Goal: Communication & Community: Answer question/provide support

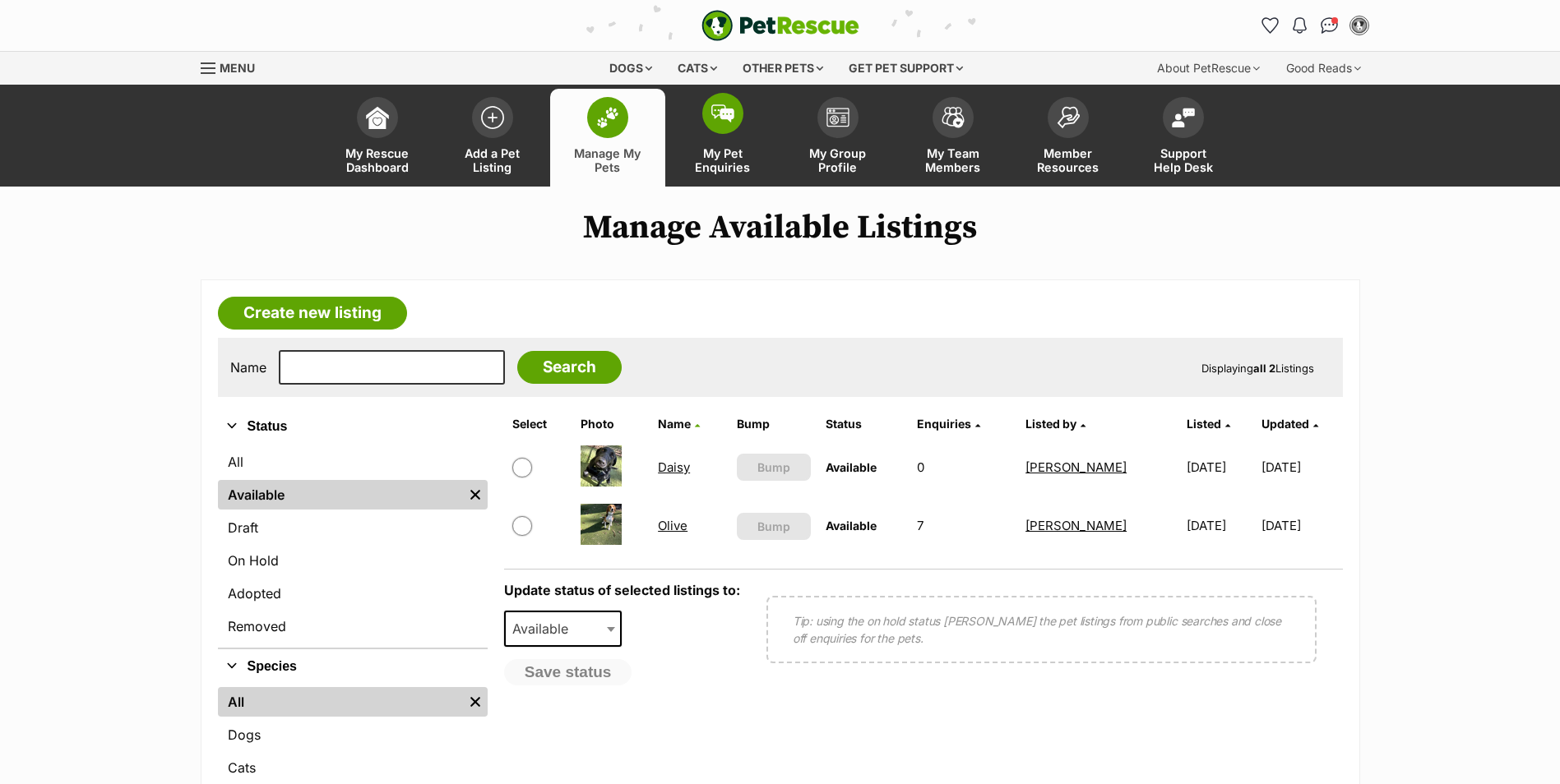
click at [721, 143] on link "My Pet Enquiries" at bounding box center [723, 138] width 115 height 98
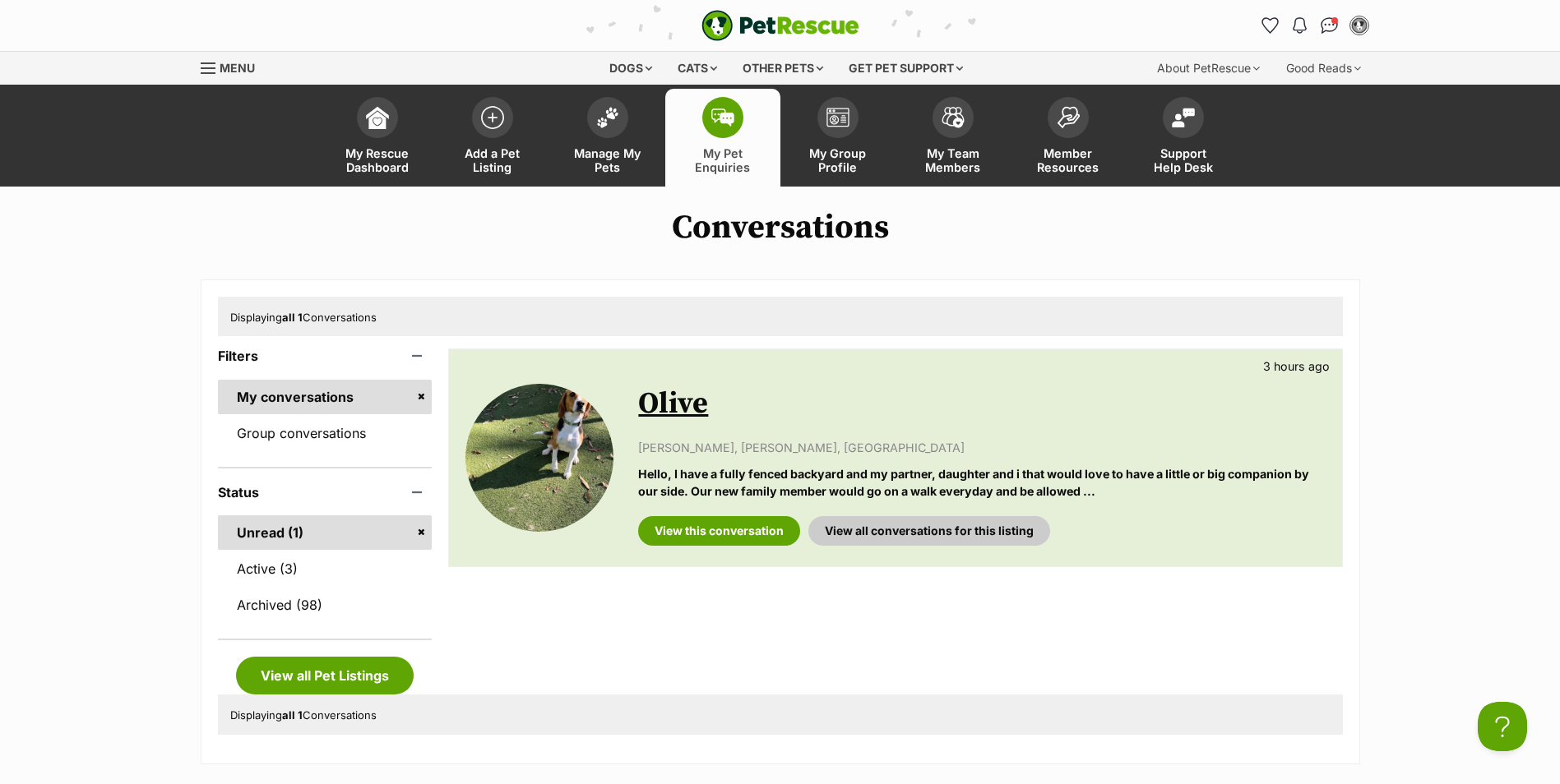
click at [657, 397] on link "Olive" at bounding box center [673, 403] width 70 height 37
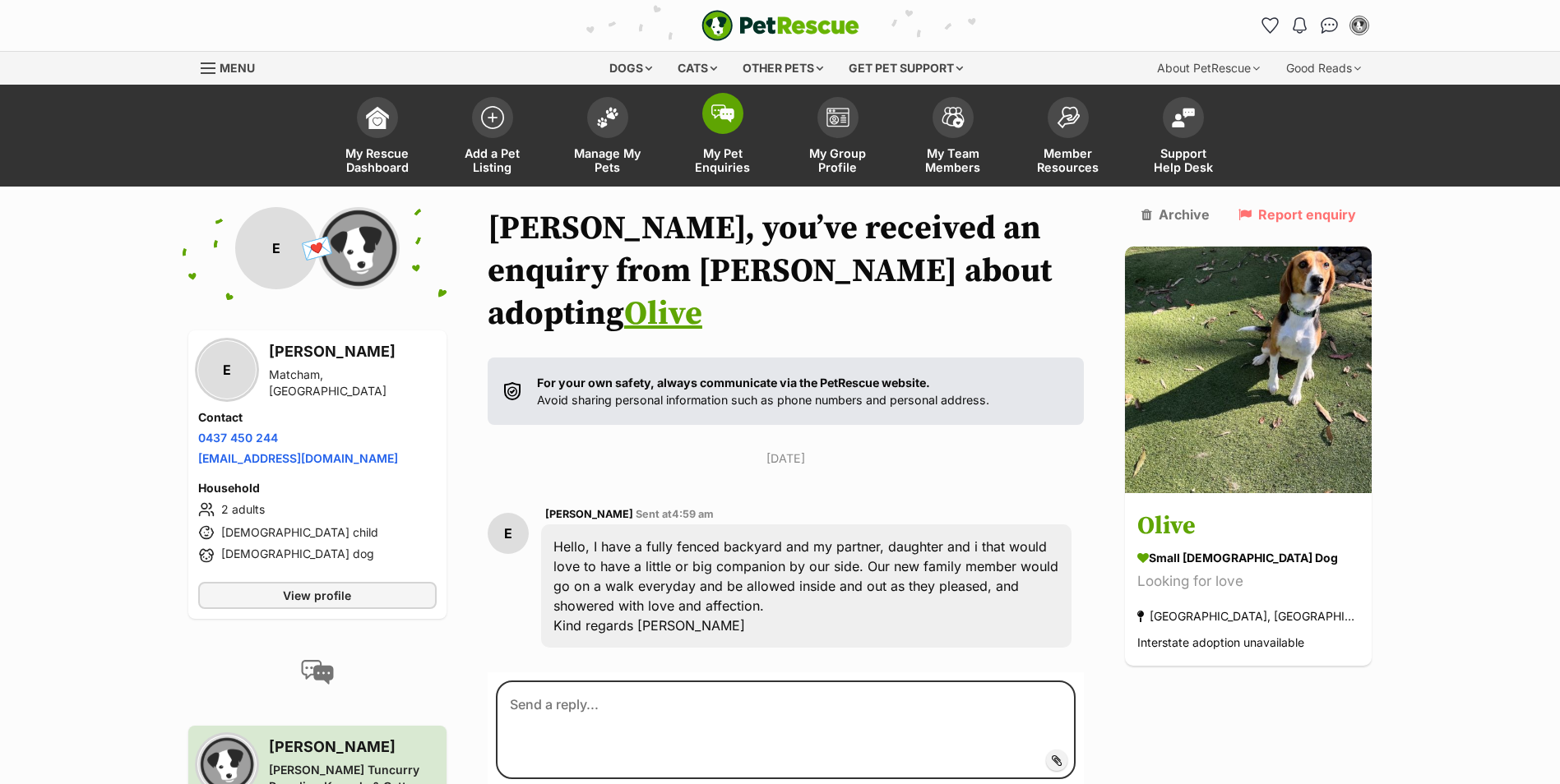
click at [714, 111] on img at bounding box center [723, 113] width 23 height 18
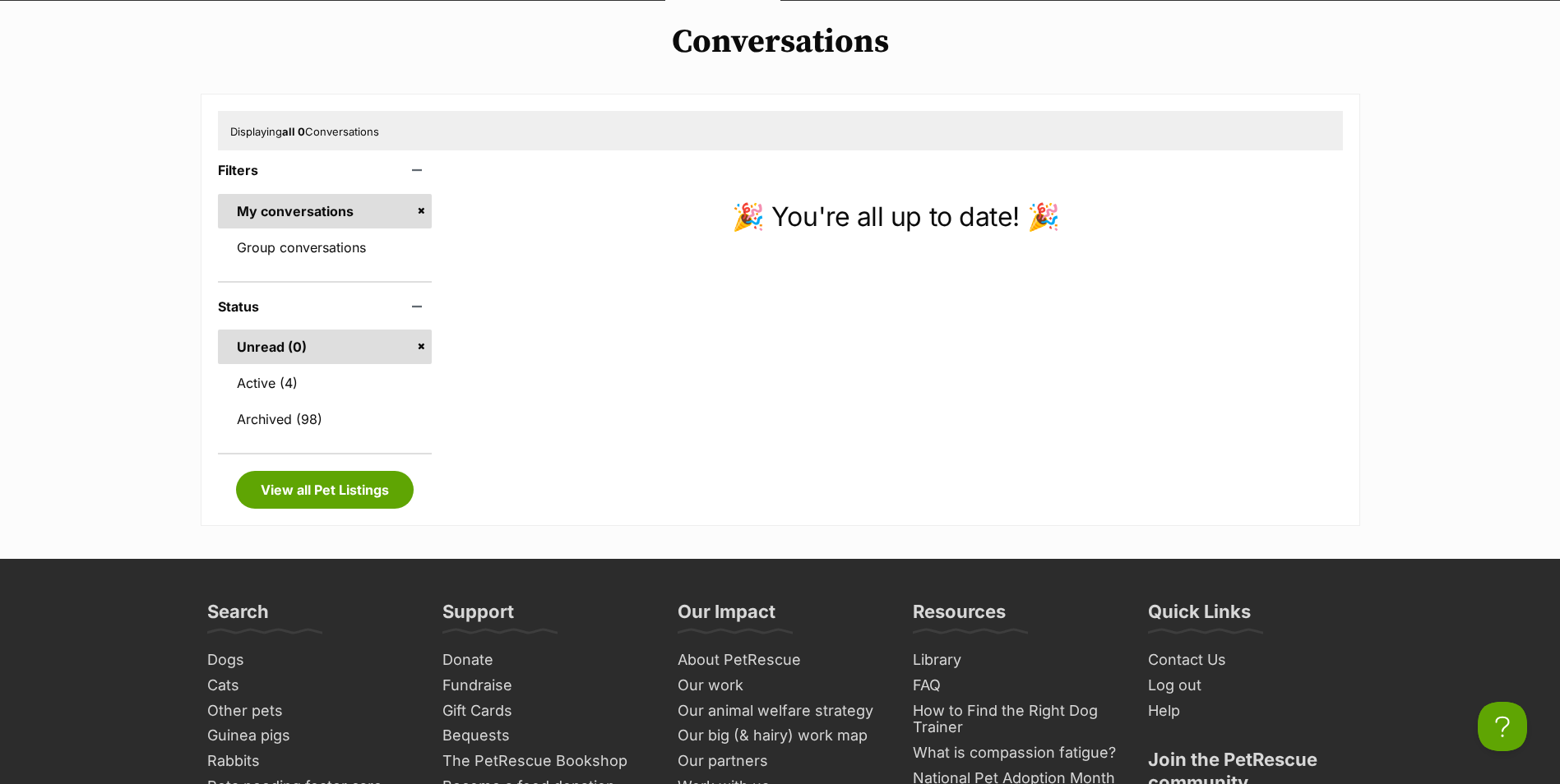
scroll to position [82, 0]
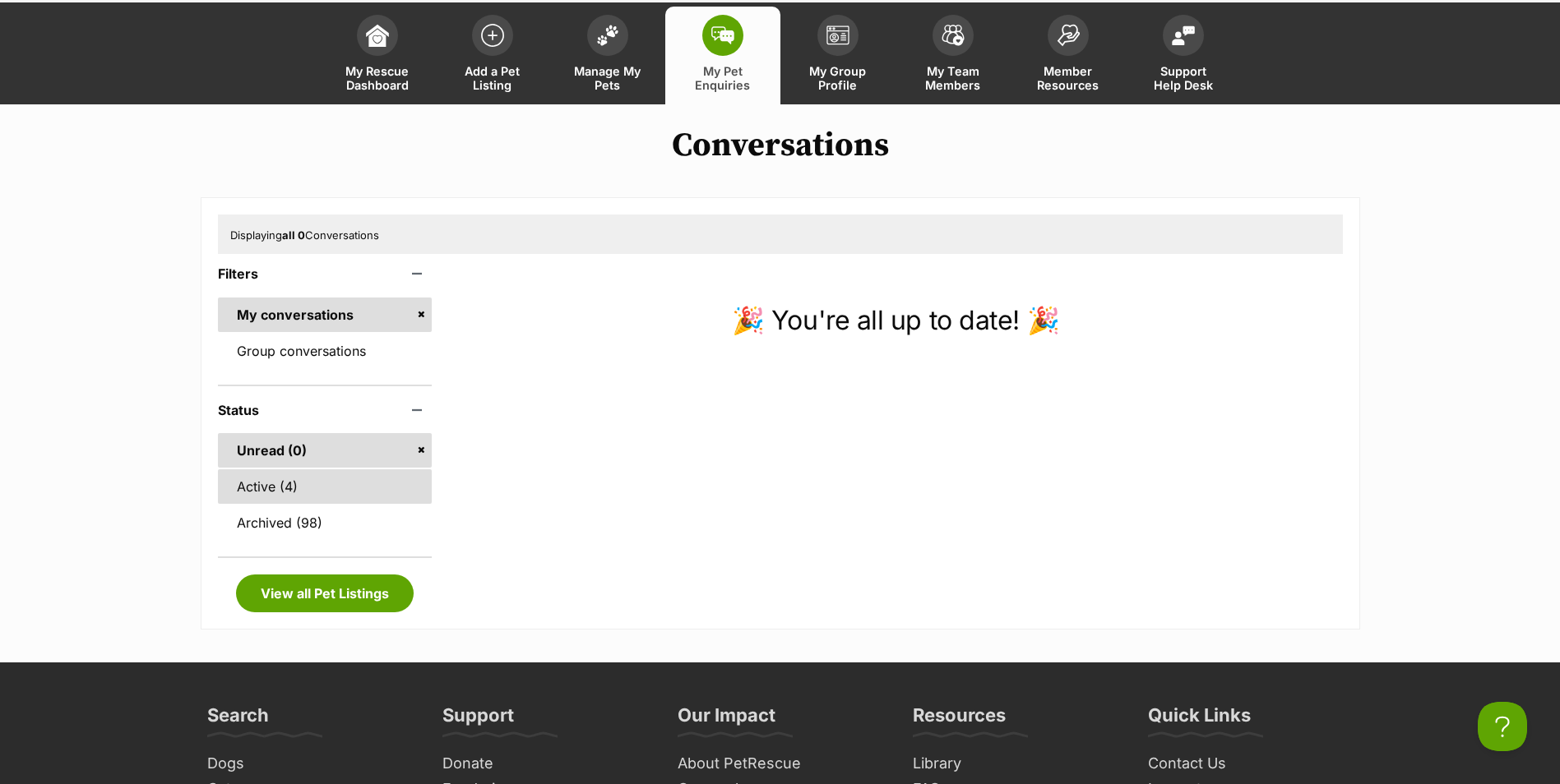
click at [320, 486] on link "Active (4)" at bounding box center [325, 486] width 214 height 35
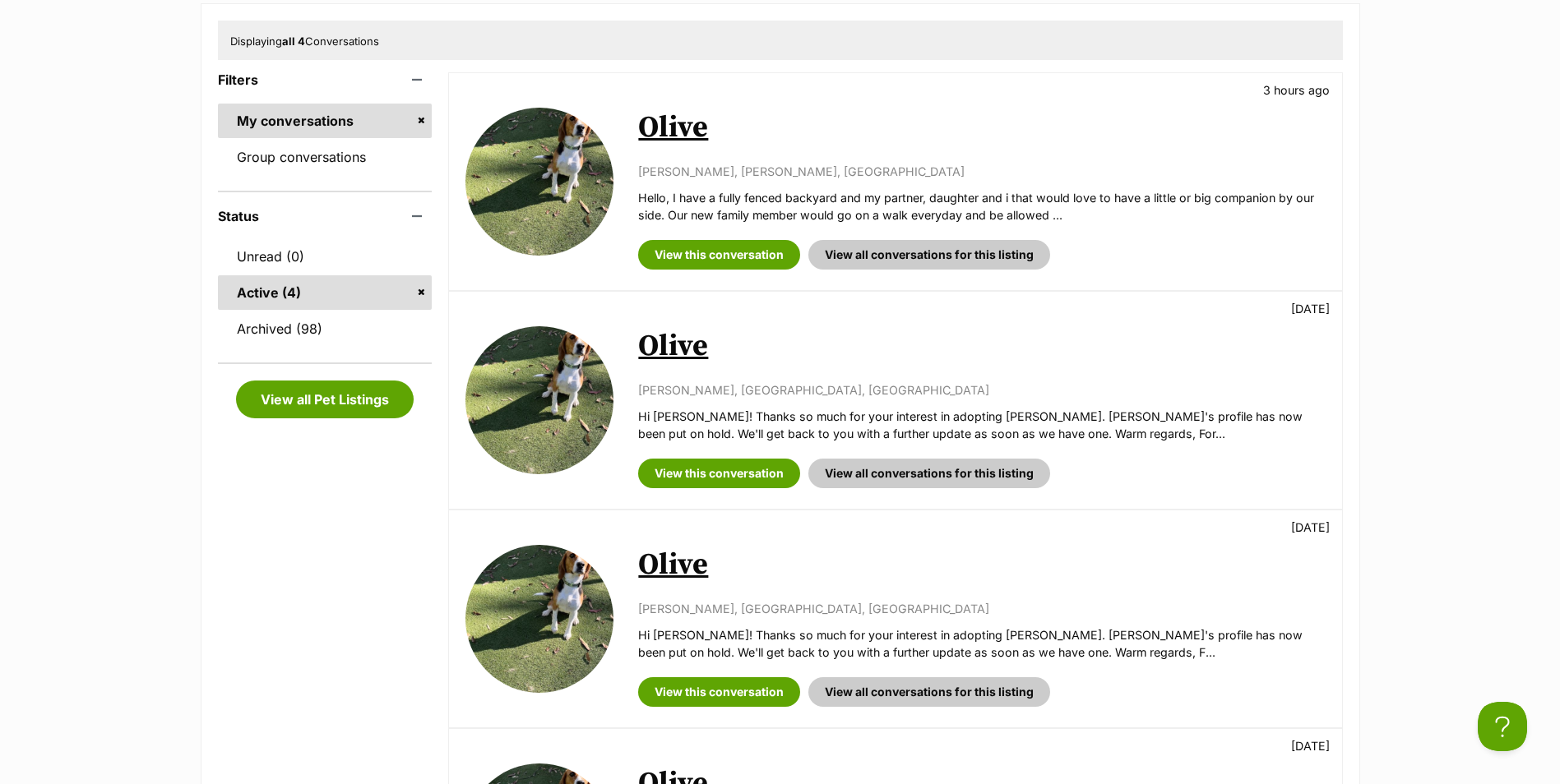
scroll to position [247, 0]
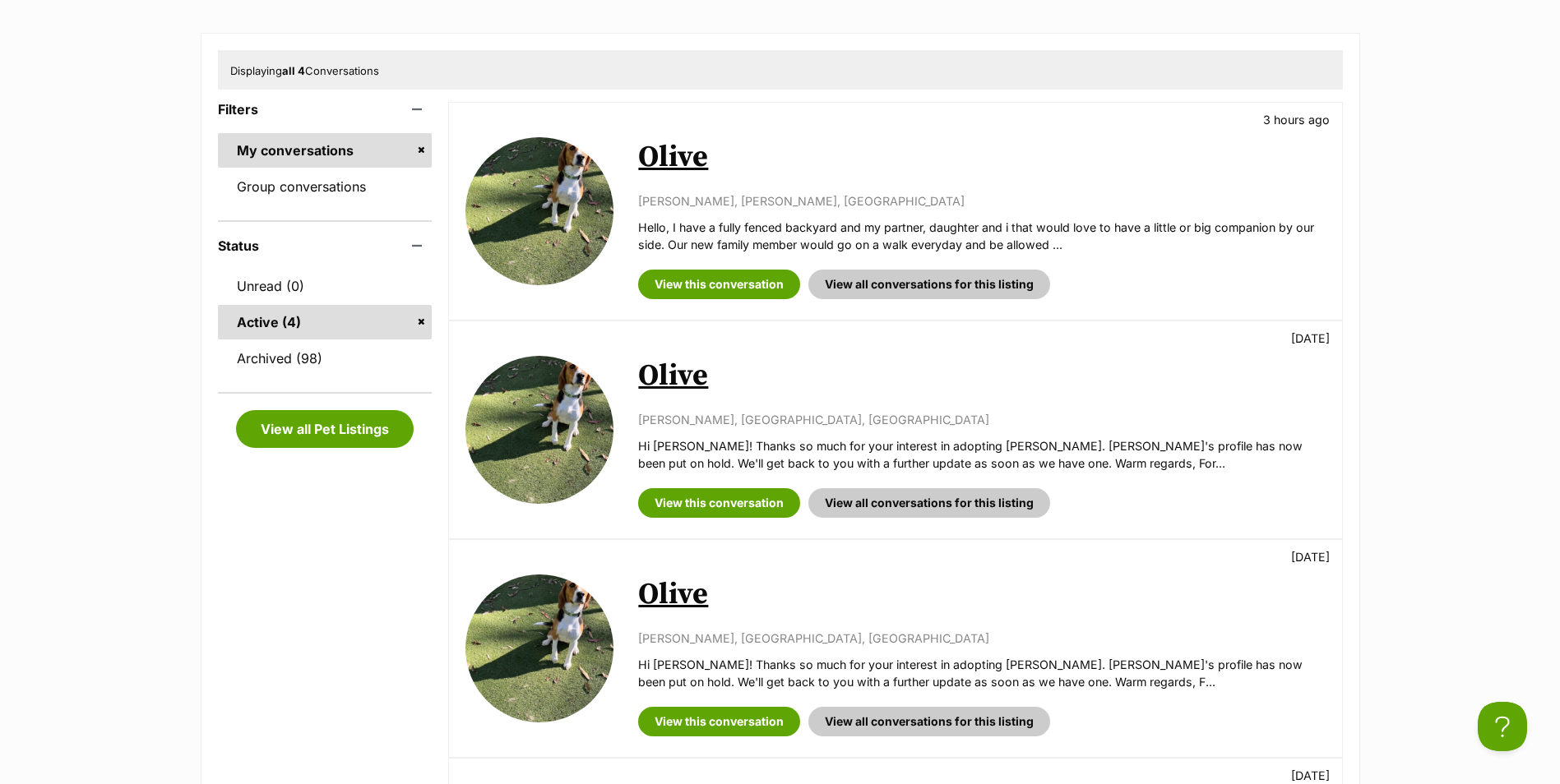
click at [666, 162] on link "Olive" at bounding box center [673, 157] width 70 height 37
click at [695, 379] on link "Olive" at bounding box center [673, 376] width 70 height 37
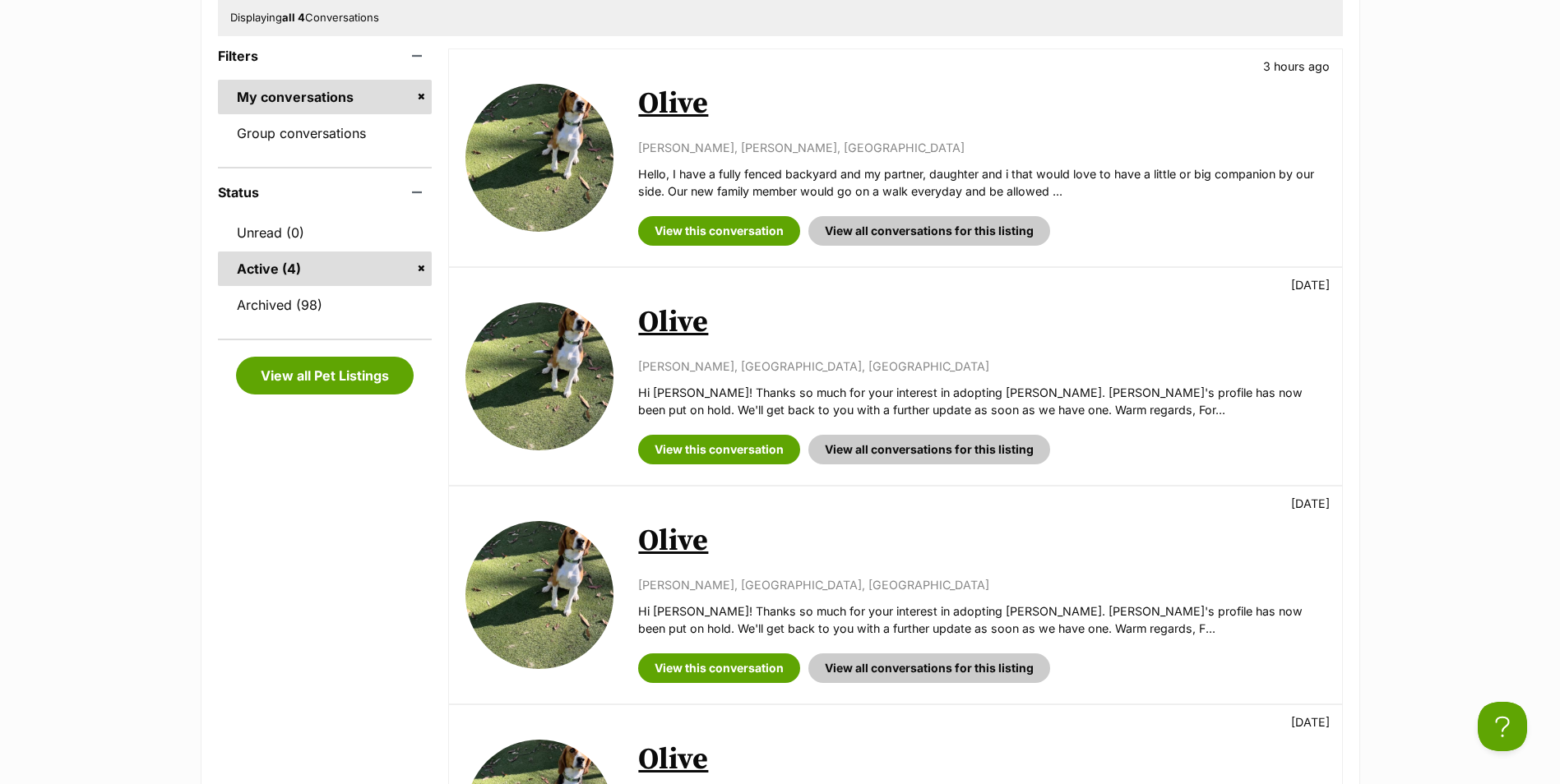
scroll to position [329, 0]
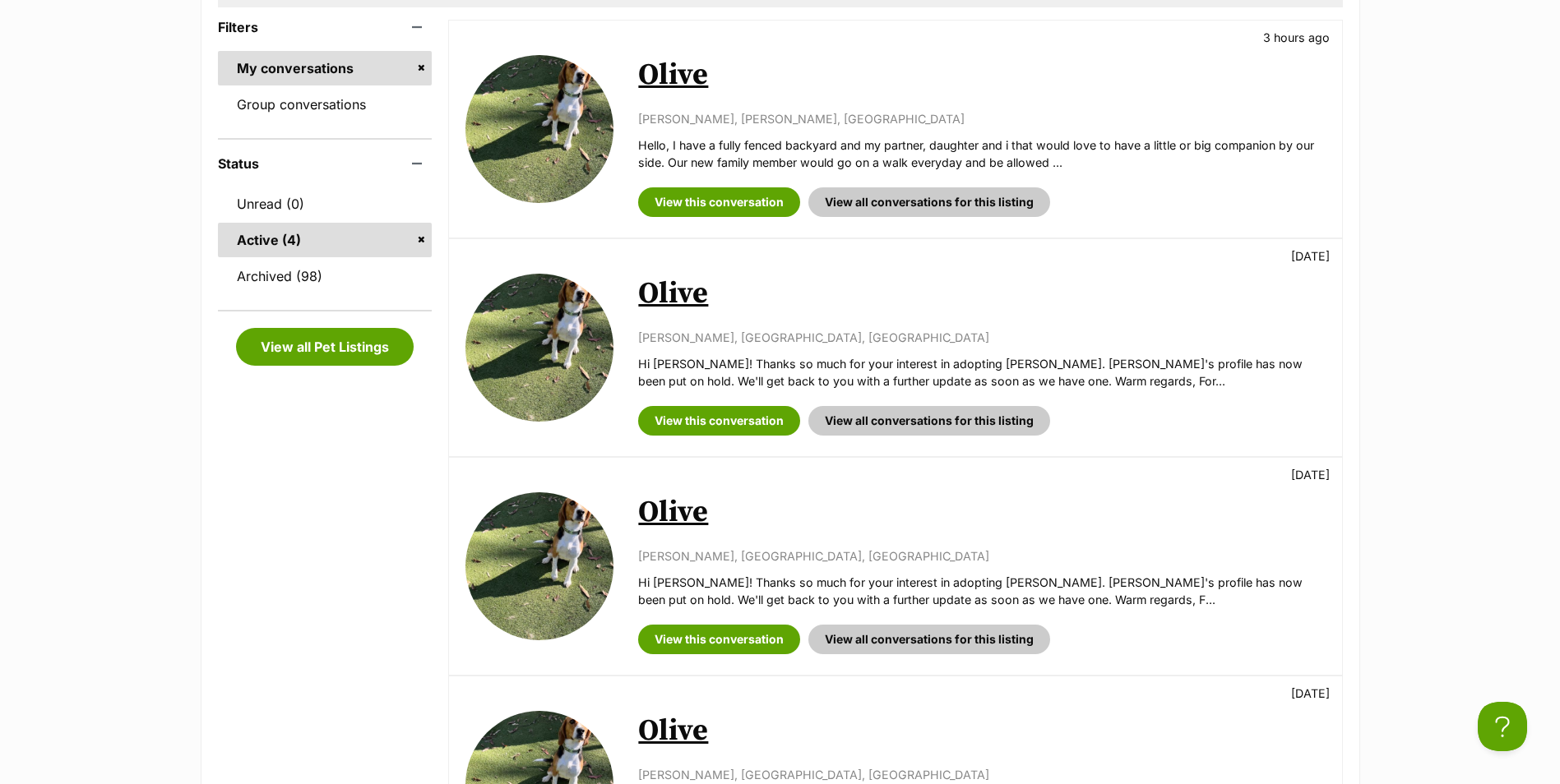
click at [678, 503] on link "Olive" at bounding box center [673, 512] width 70 height 37
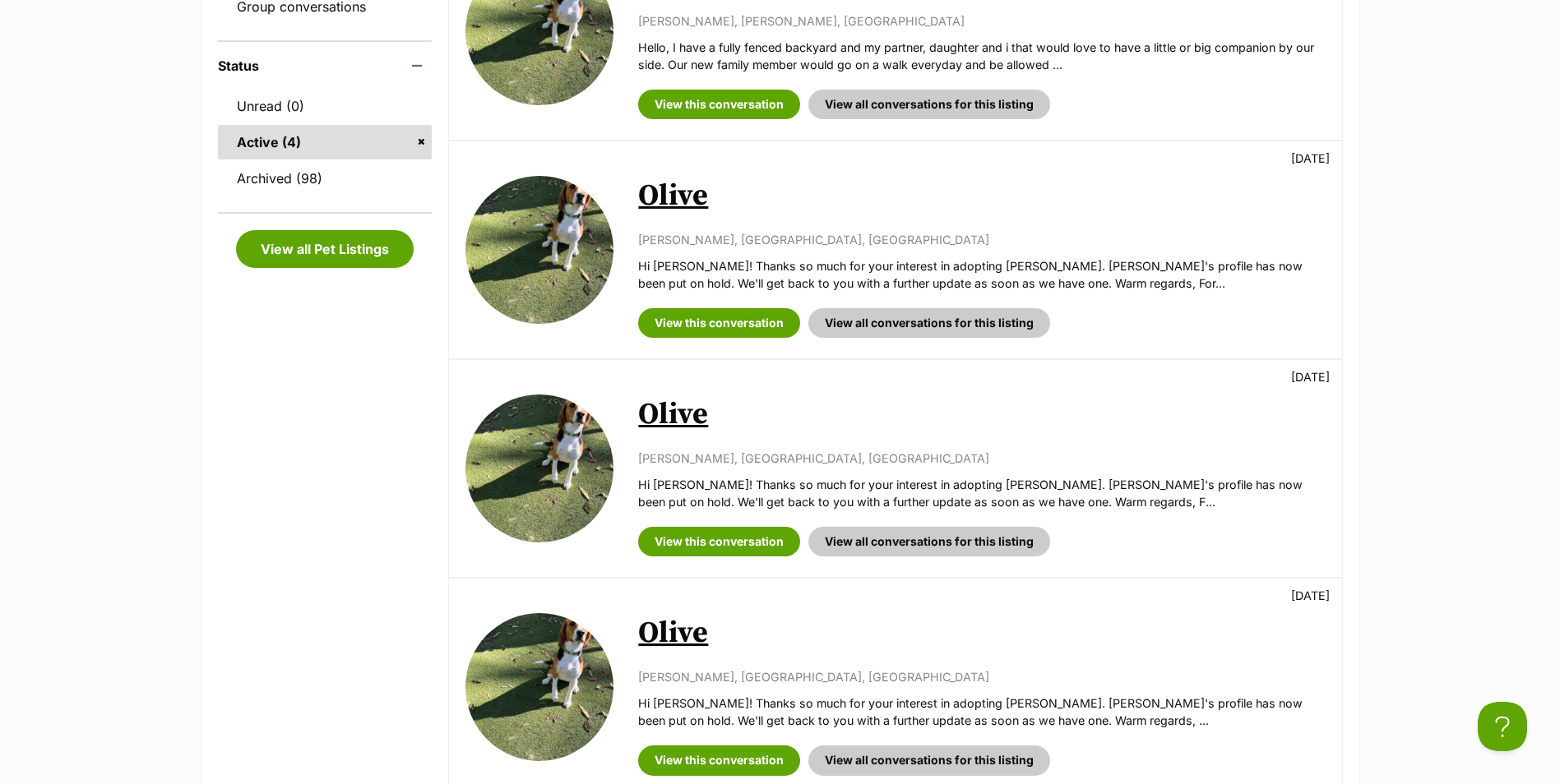
scroll to position [493, 0]
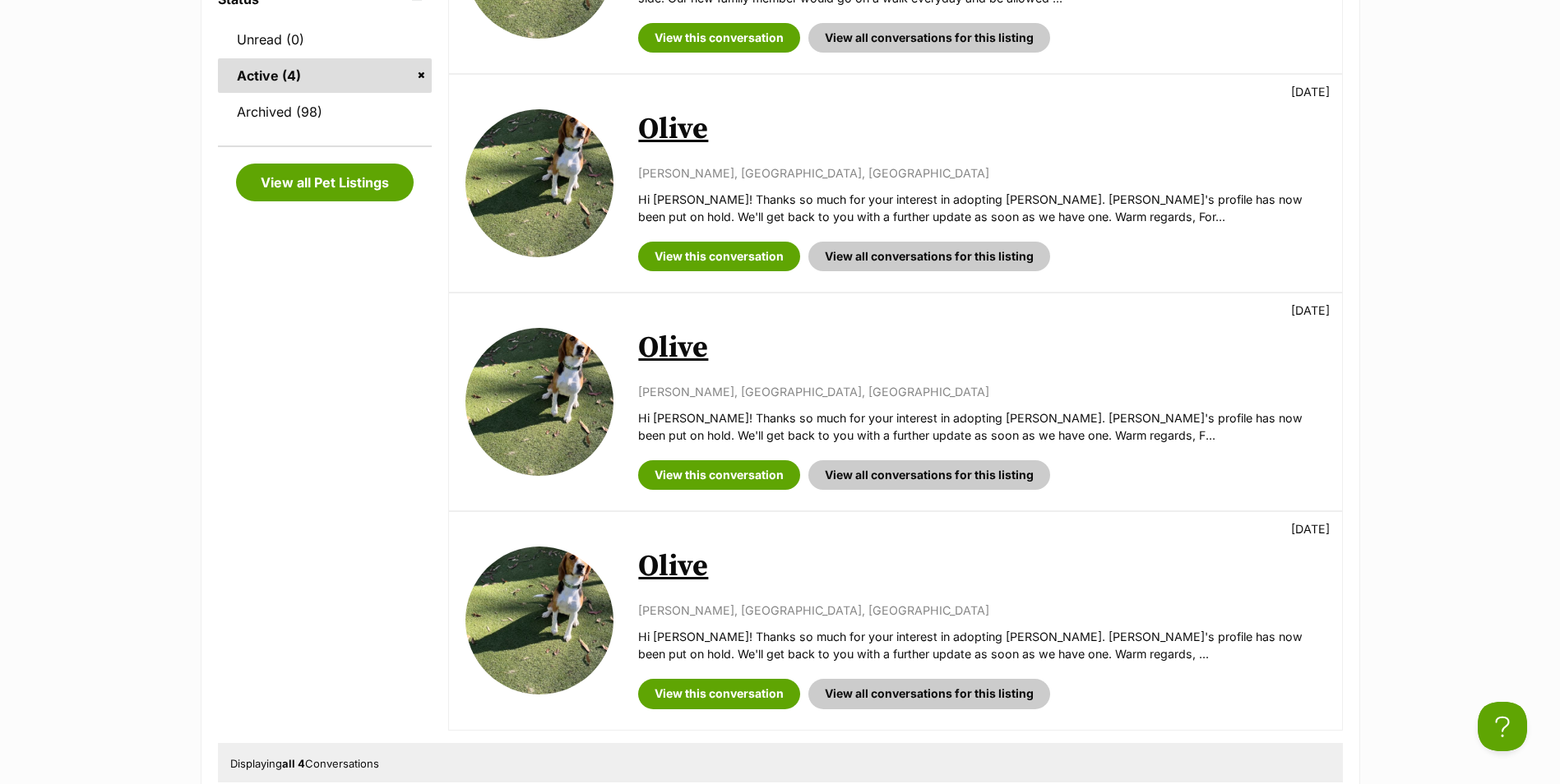
click at [667, 359] on link "Olive" at bounding box center [673, 348] width 70 height 37
click at [671, 561] on link "Olive" at bounding box center [673, 567] width 70 height 37
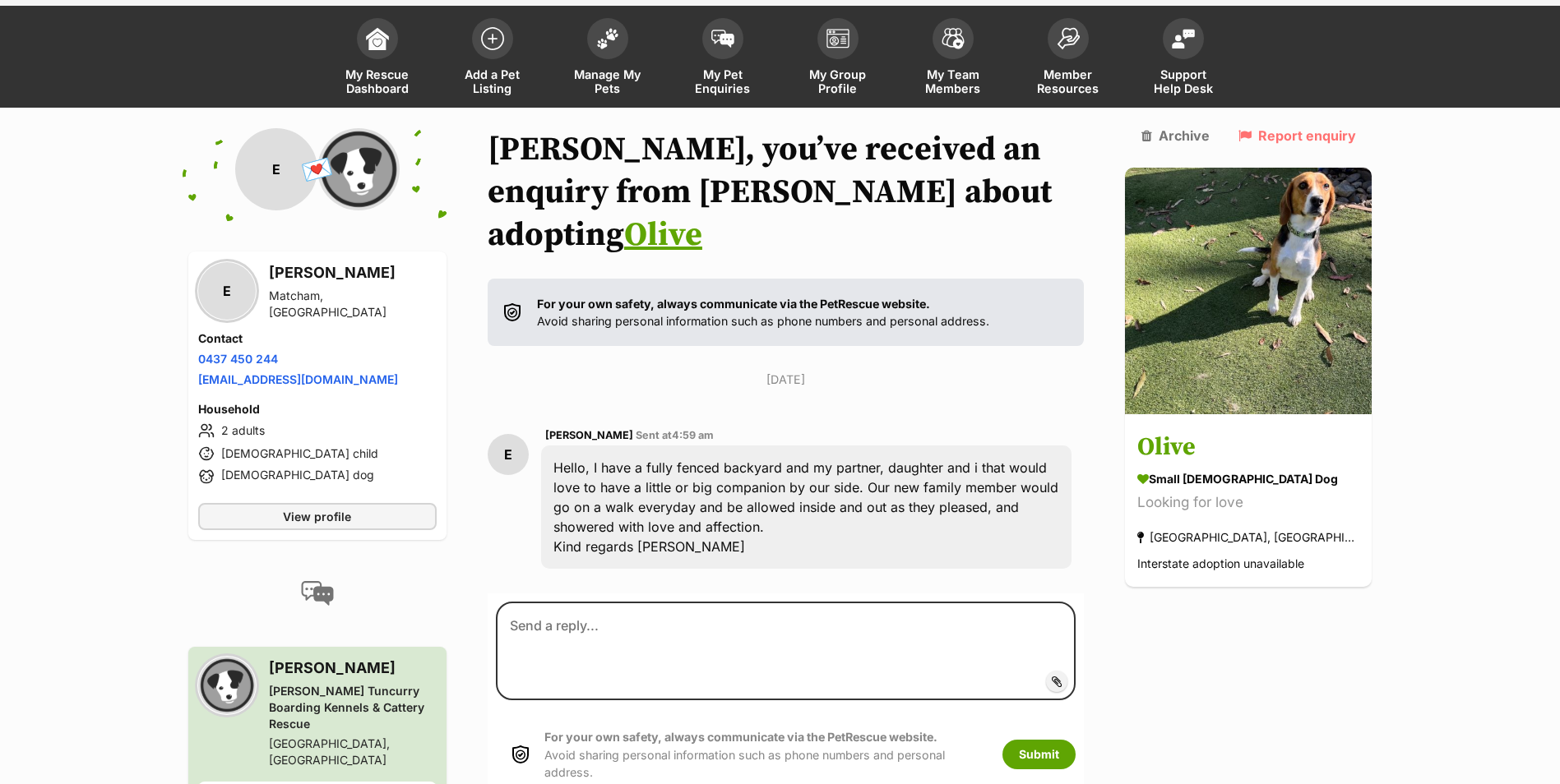
scroll to position [142, 0]
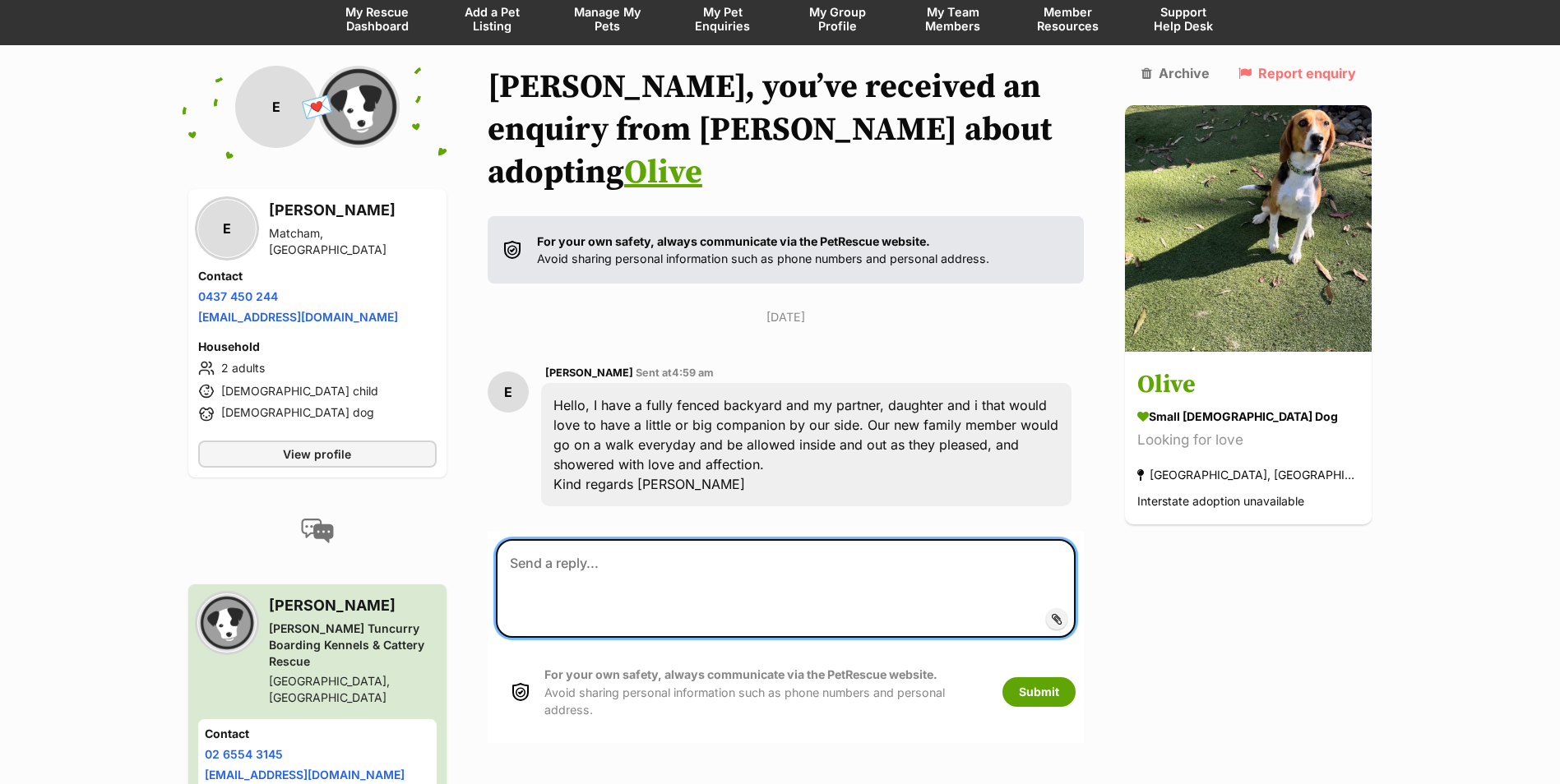
click at [682, 539] on textarea at bounding box center [786, 588] width 581 height 98
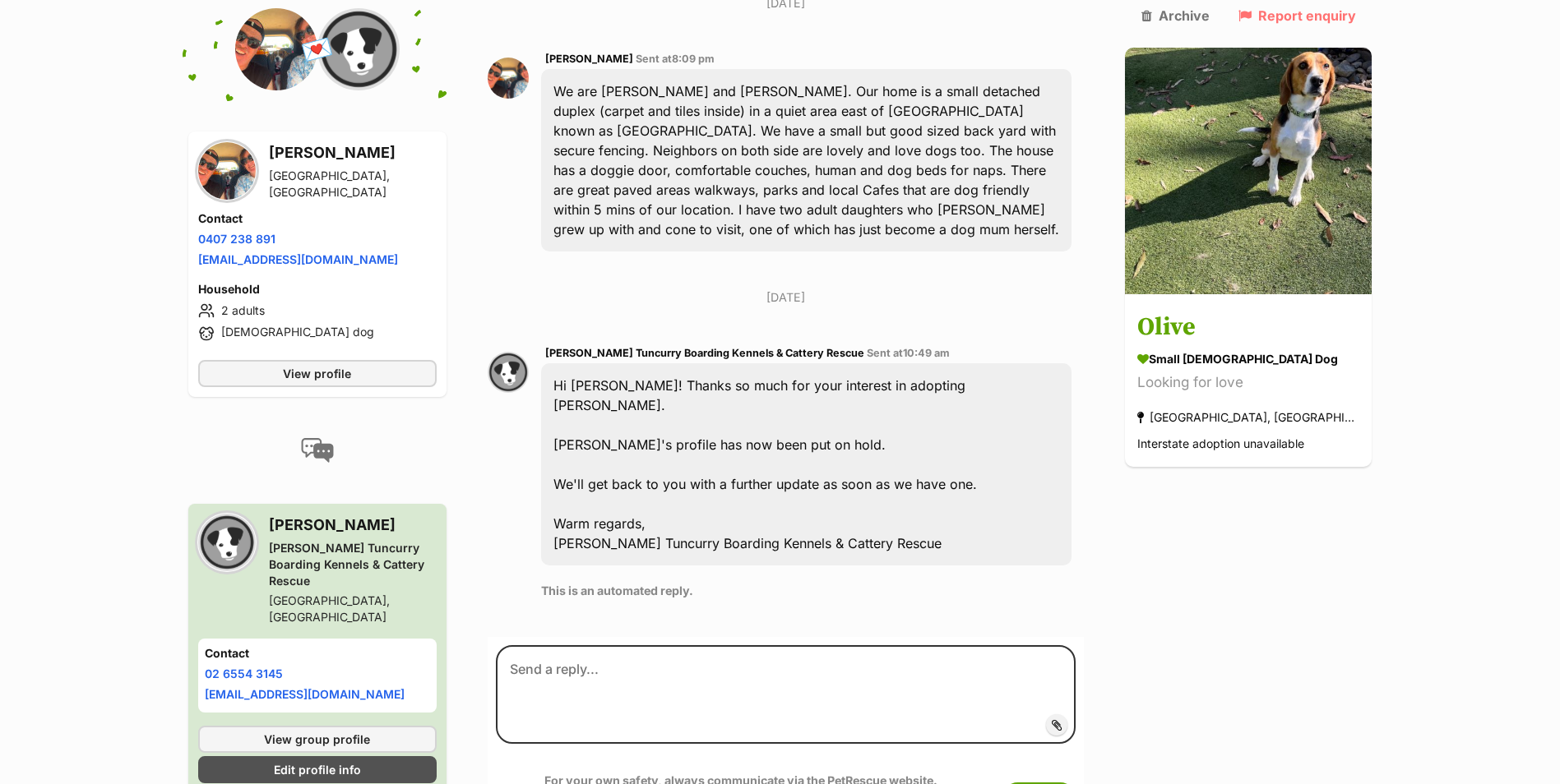
scroll to position [469, 0]
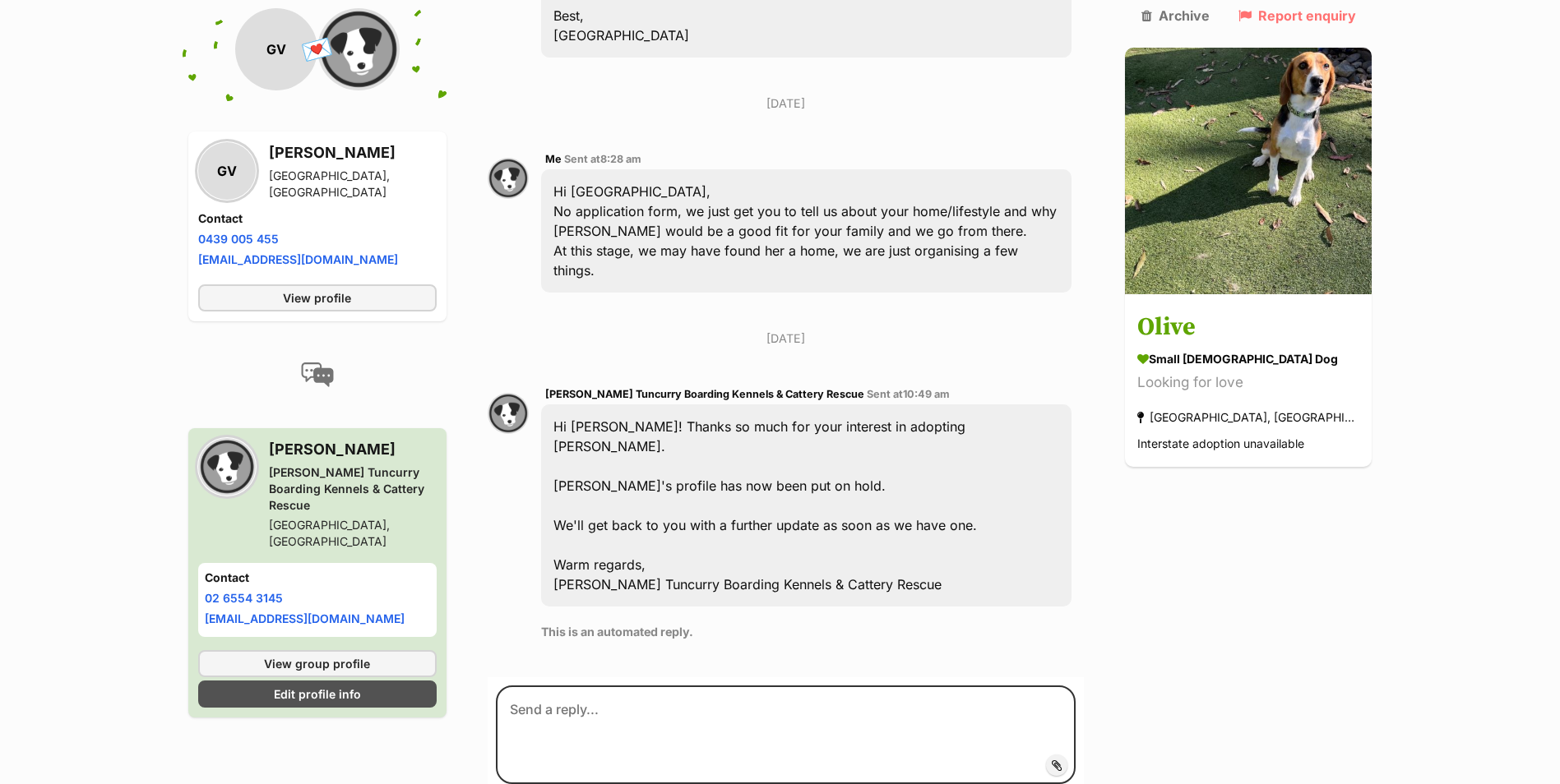
scroll to position [542, 0]
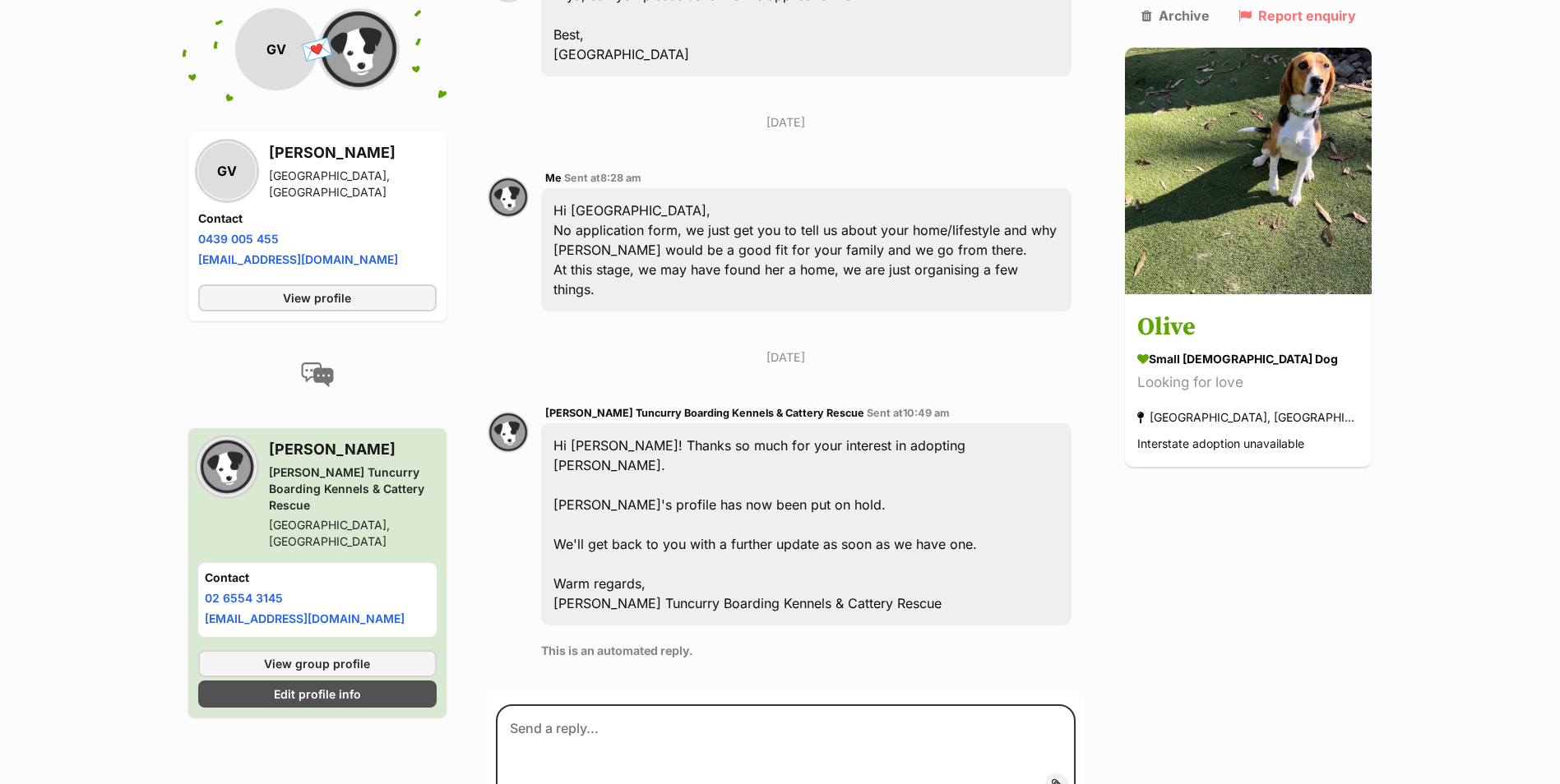
scroll to position [625, 0]
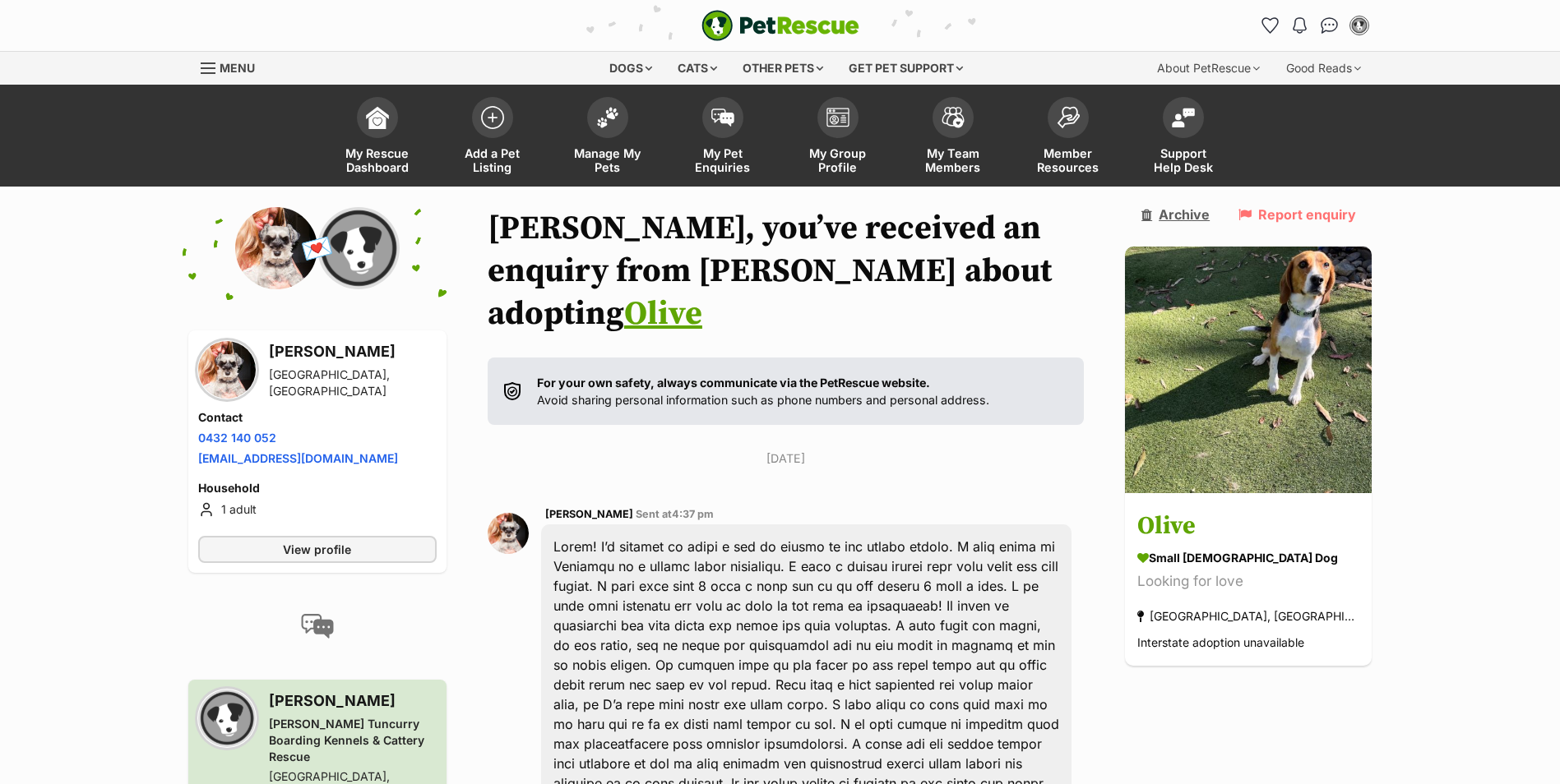
click at [1209, 219] on link "Archive" at bounding box center [1175, 214] width 68 height 15
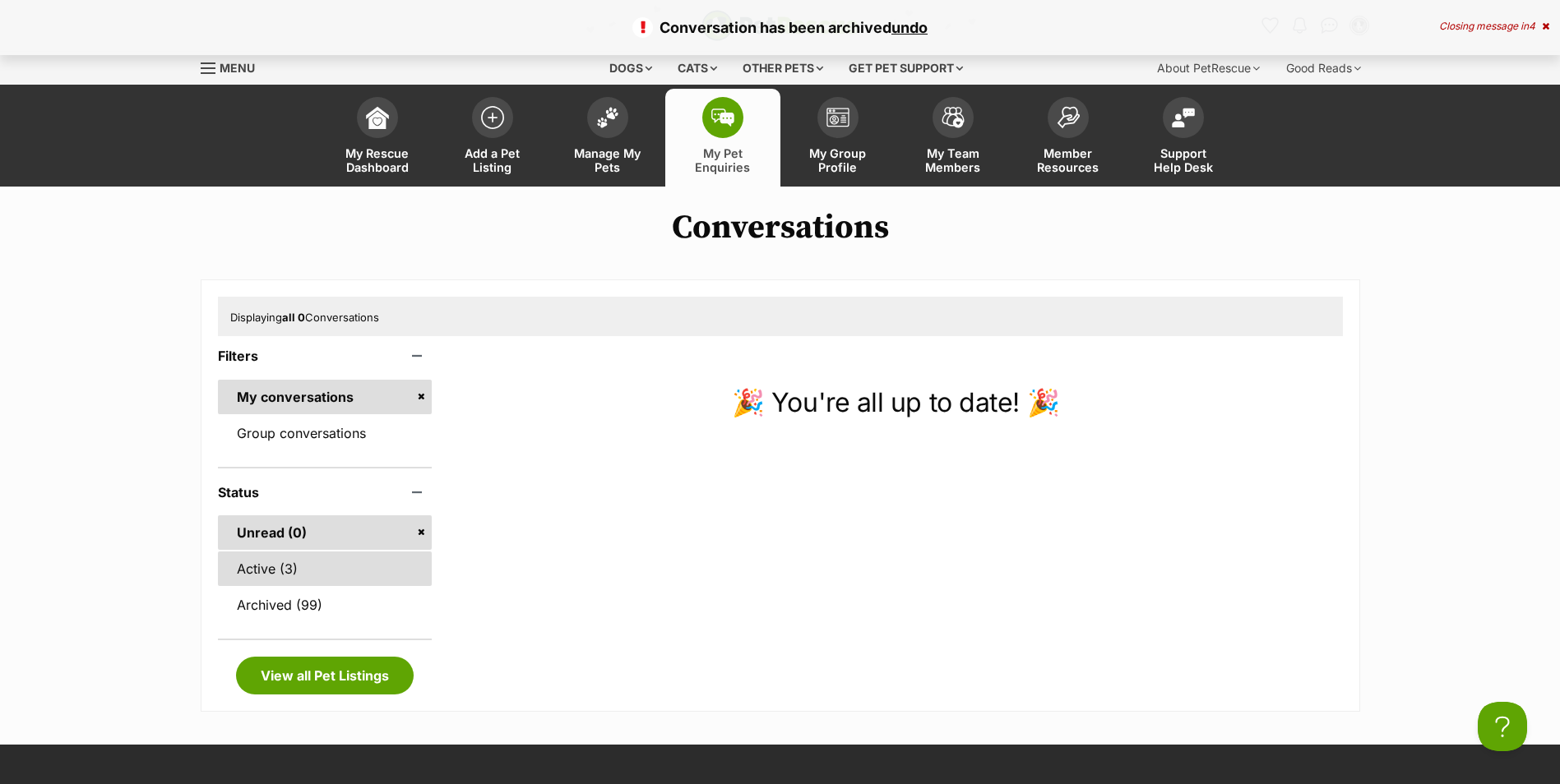
click at [320, 560] on link "Active (3)" at bounding box center [325, 569] width 214 height 35
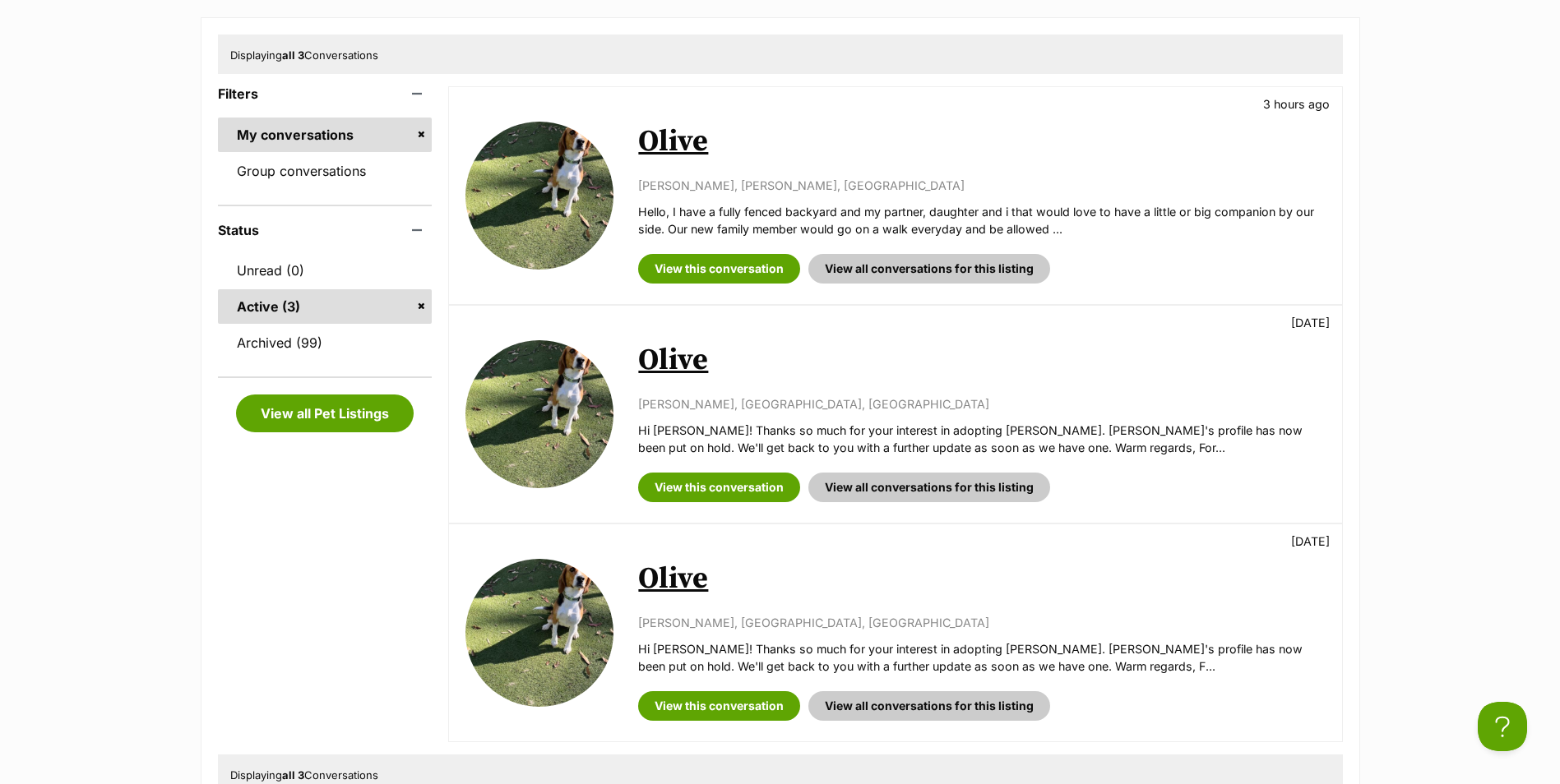
scroll to position [247, 0]
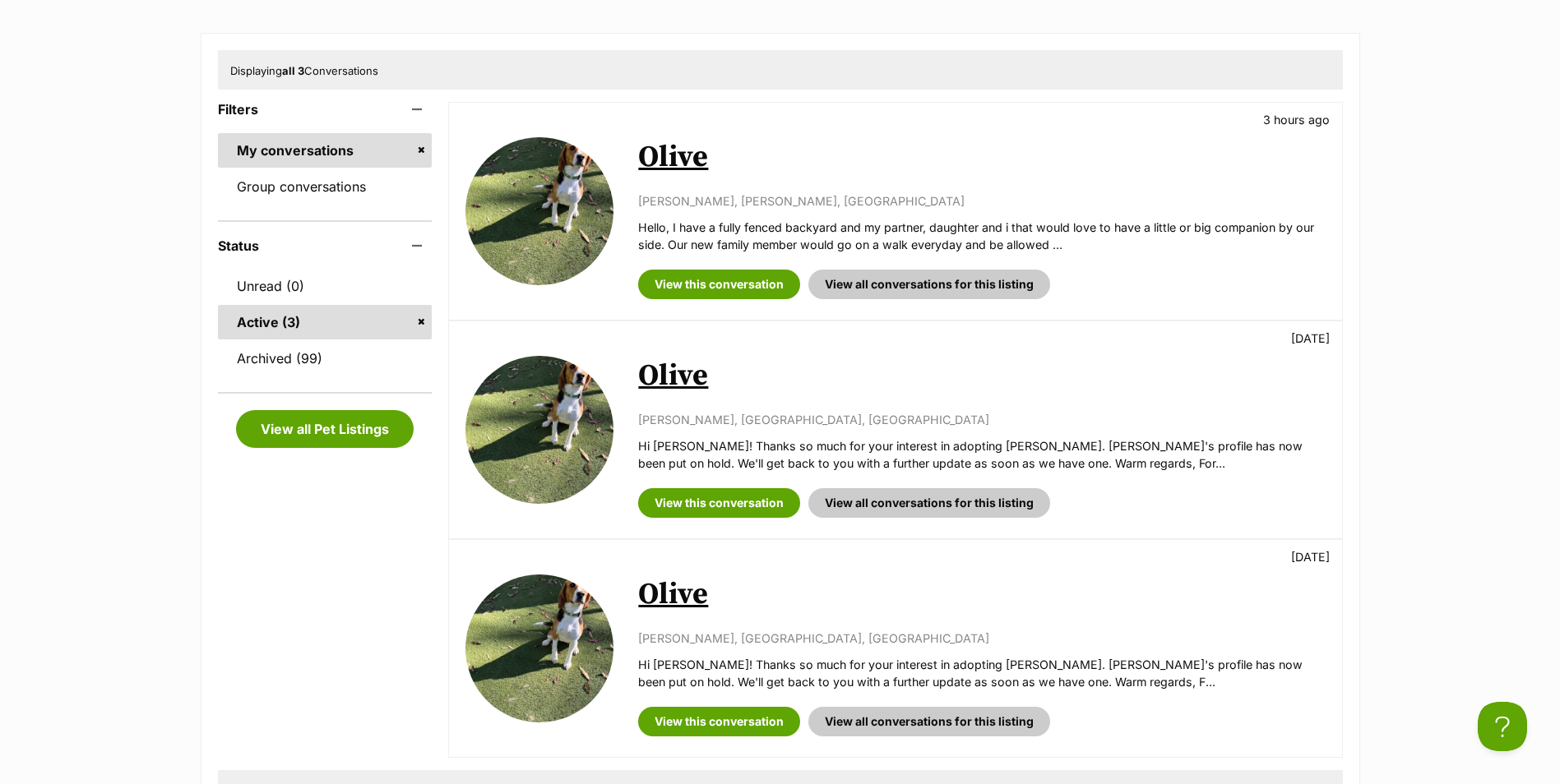
click at [659, 159] on link "Olive" at bounding box center [673, 157] width 70 height 37
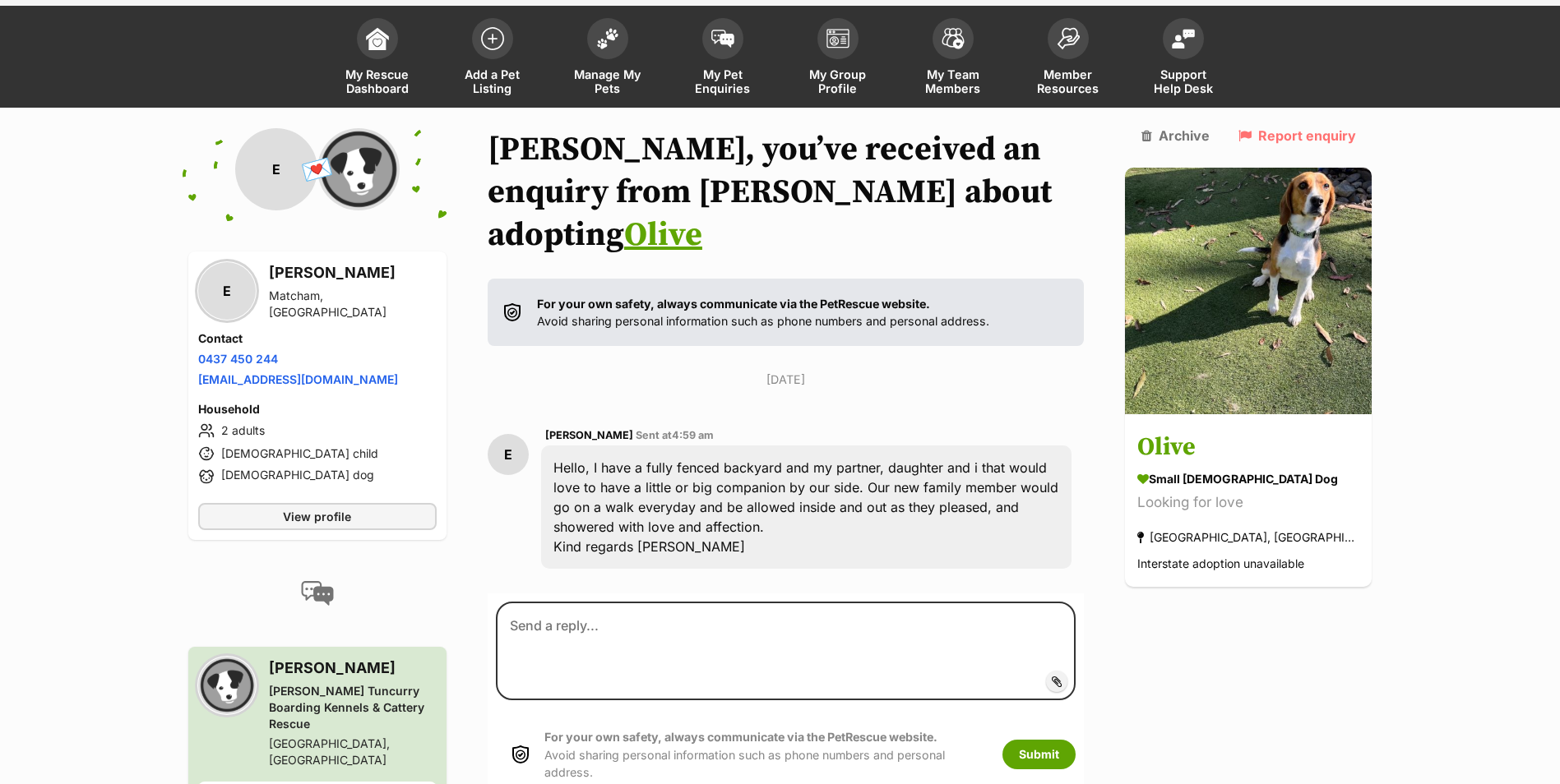
scroll to position [142, 0]
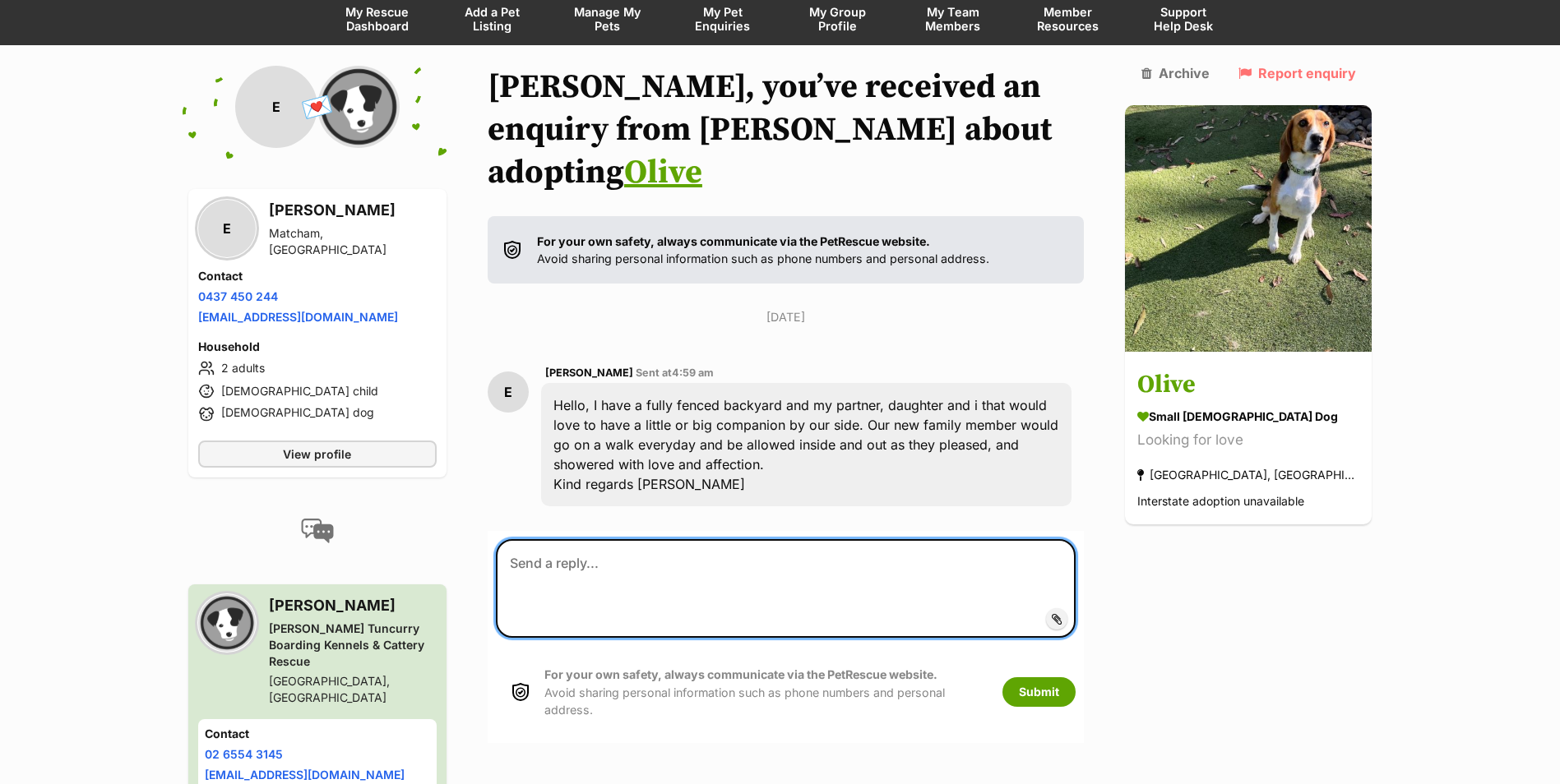
click at [589, 542] on textarea at bounding box center [786, 588] width 581 height 98
click at [528, 539] on textarea "Hi [PERSON_NAME]," at bounding box center [786, 588] width 581 height 98
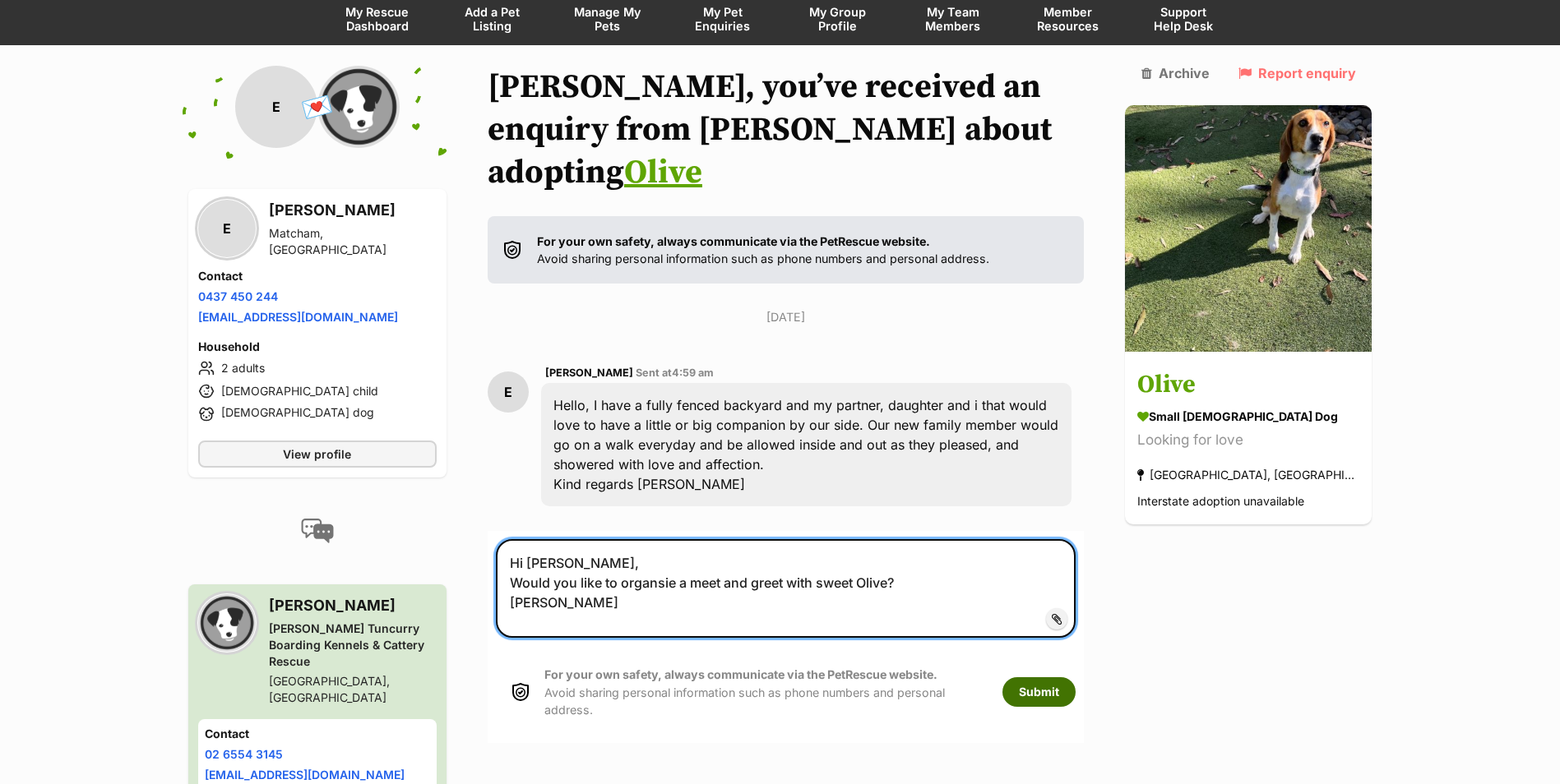
type textarea "Hi [PERSON_NAME], Would you like to organsie a meet and greet with sweet Olive?…"
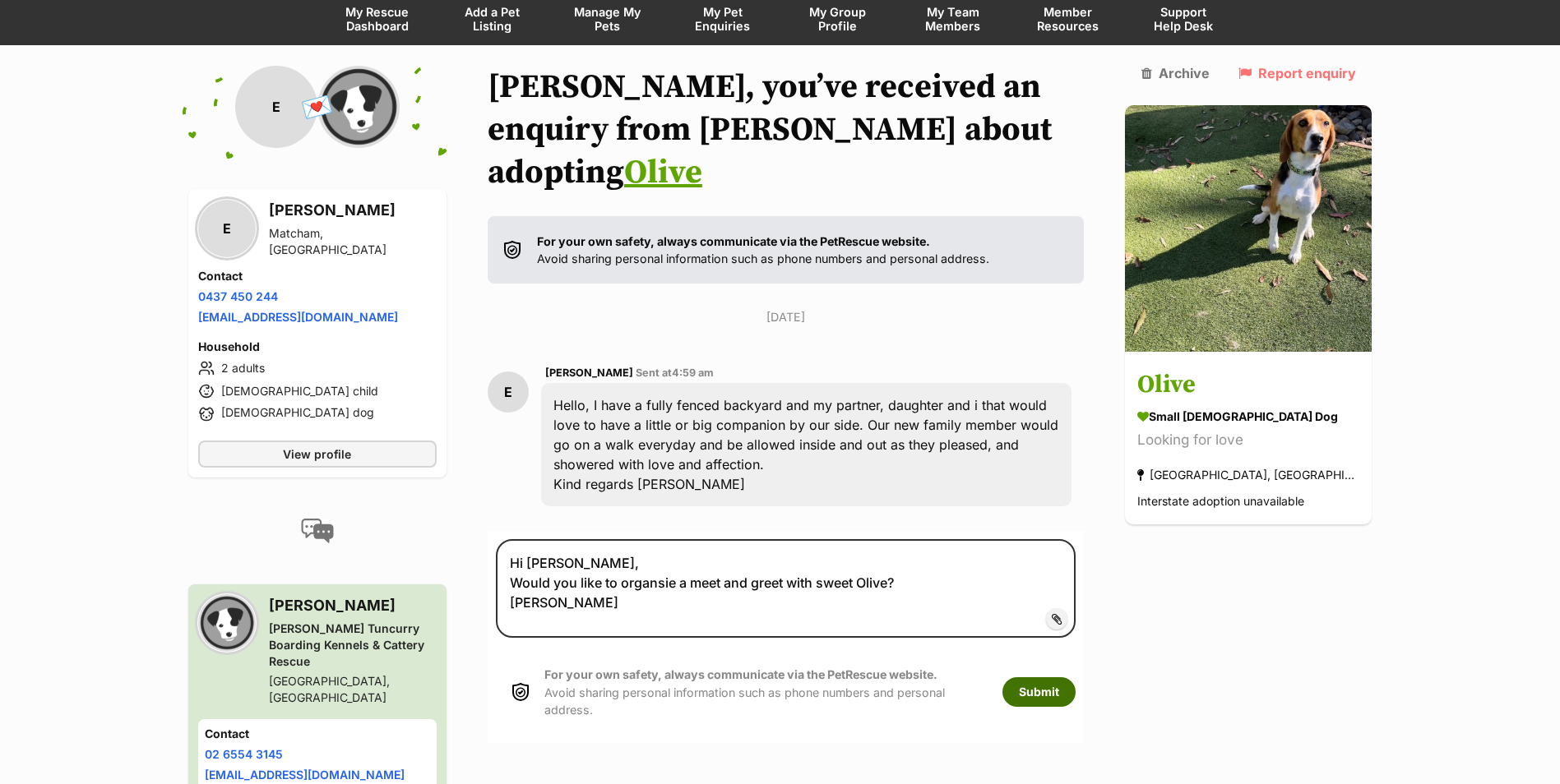
click at [1070, 677] on button "Submit" at bounding box center [1038, 691] width 73 height 29
